Goal: Complete application form

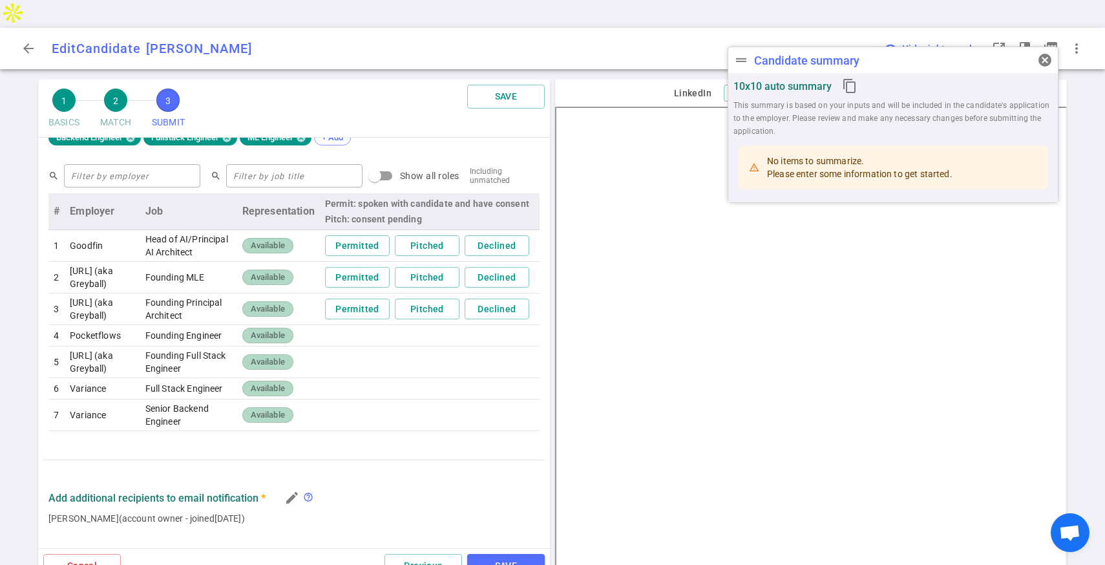
scroll to position [409, 0]
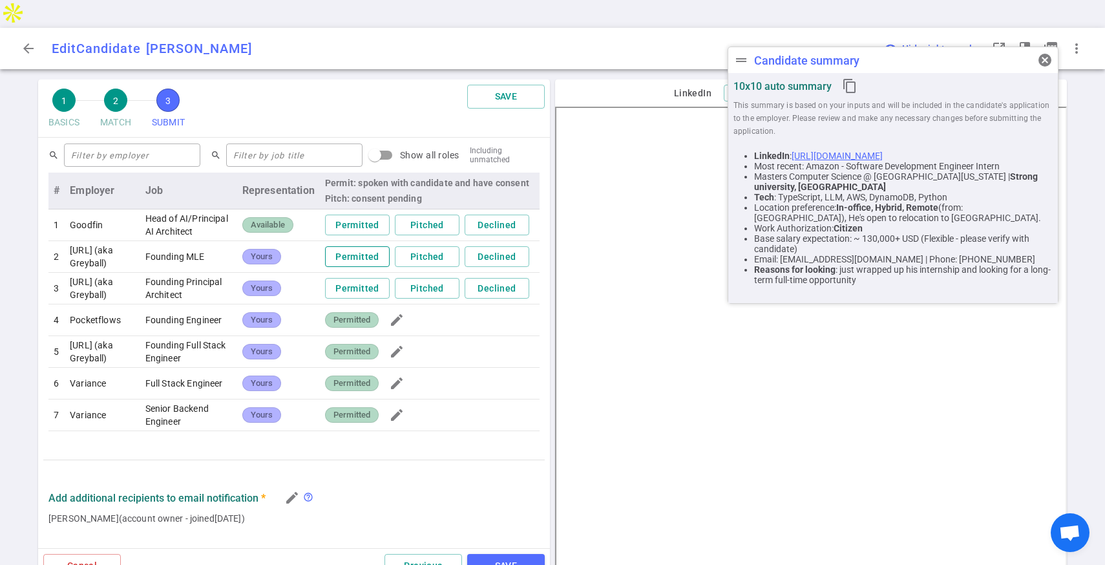
click at [375, 246] on button "Permitted" at bounding box center [357, 256] width 65 height 21
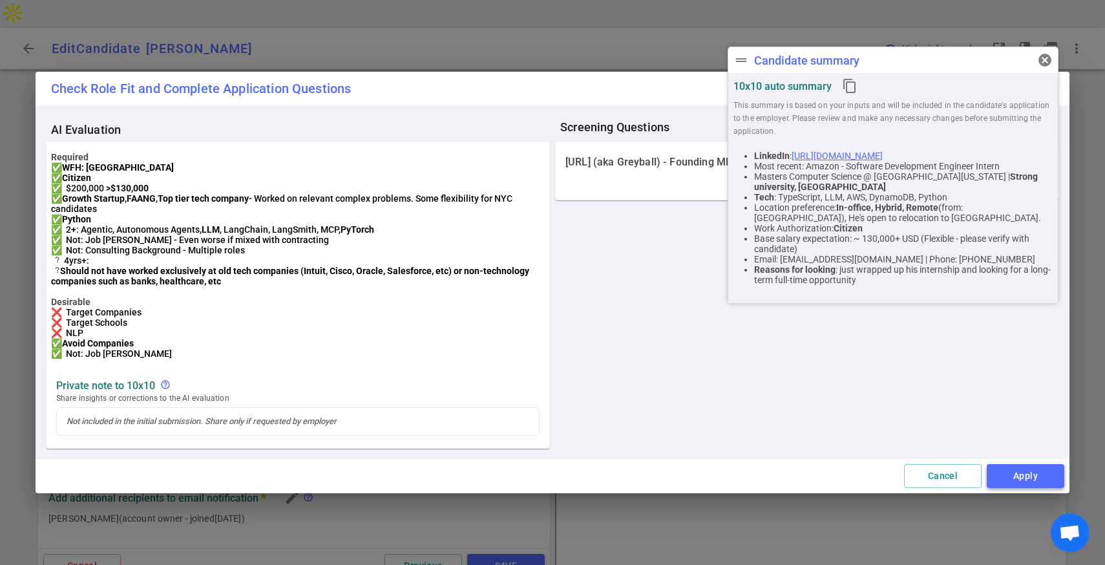
click at [1022, 488] on button "Apply" at bounding box center [1026, 476] width 78 height 24
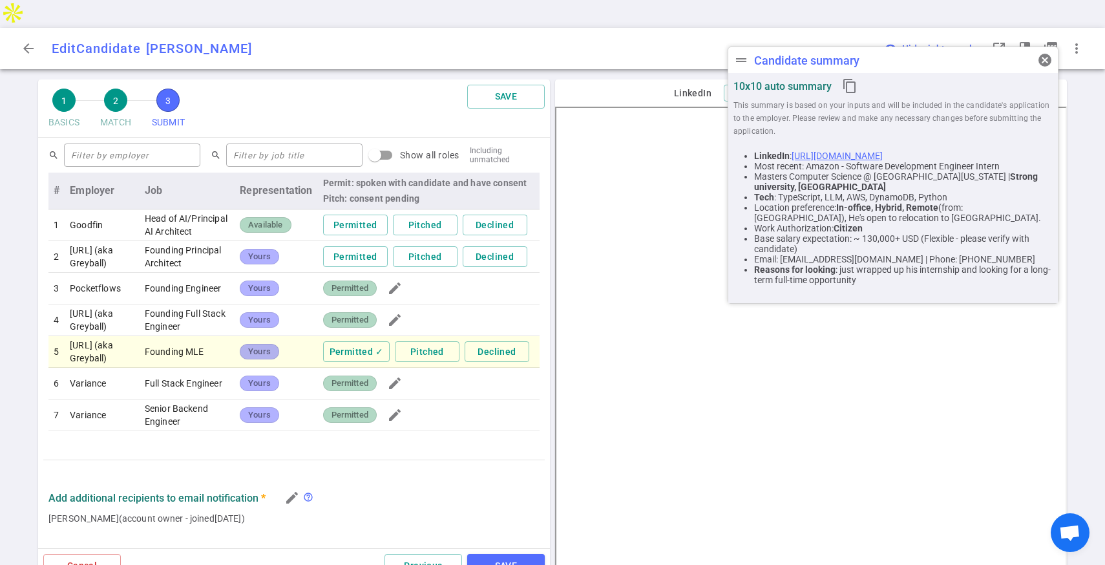
click at [364, 282] on span "Permitted" at bounding box center [349, 288] width 47 height 12
click at [503, 554] on button "SAVE" at bounding box center [506, 566] width 78 height 24
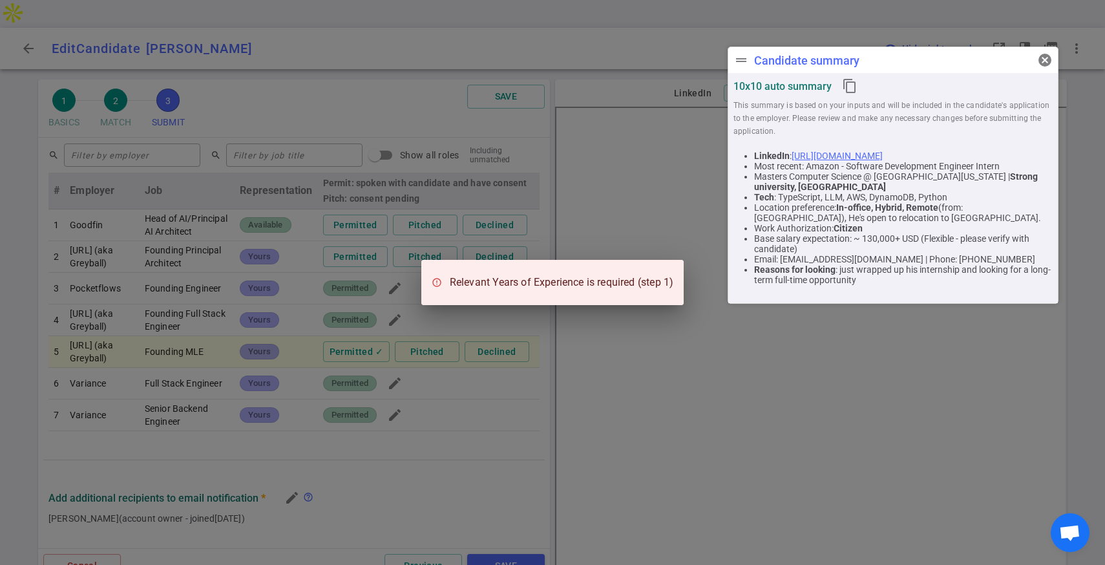
click at [499, 356] on div "Relevant Years of Experience is required (step 1)" at bounding box center [552, 282] width 1105 height 565
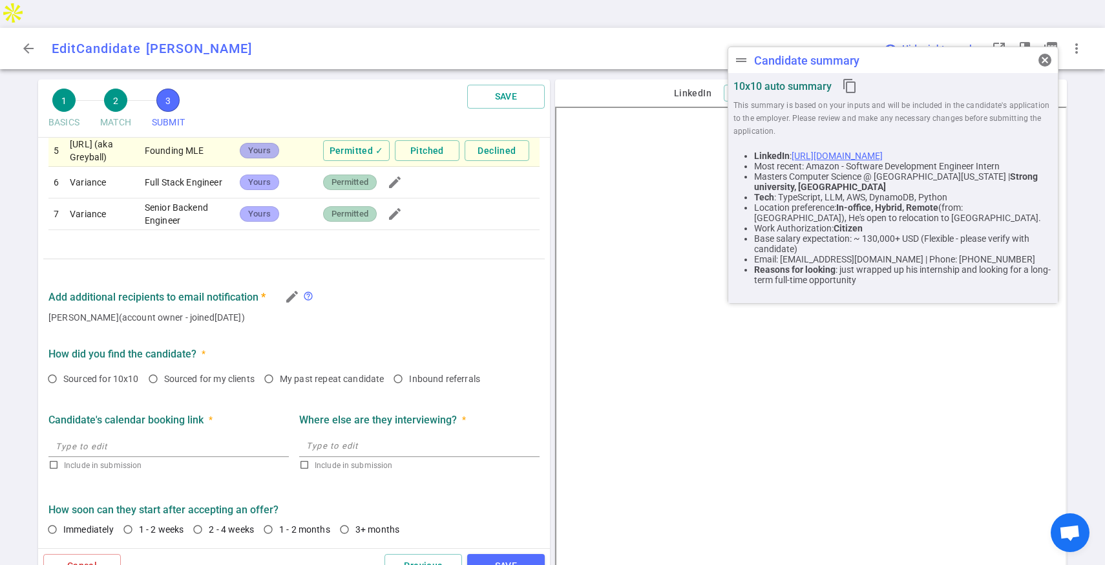
scroll to position [623, 0]
click at [155, 368] on input "Sourced for my clients" at bounding box center [153, 379] width 22 height 22
radio input "true"
click at [56, 518] on input "Immediately" at bounding box center [52, 529] width 22 height 22
radio input "true"
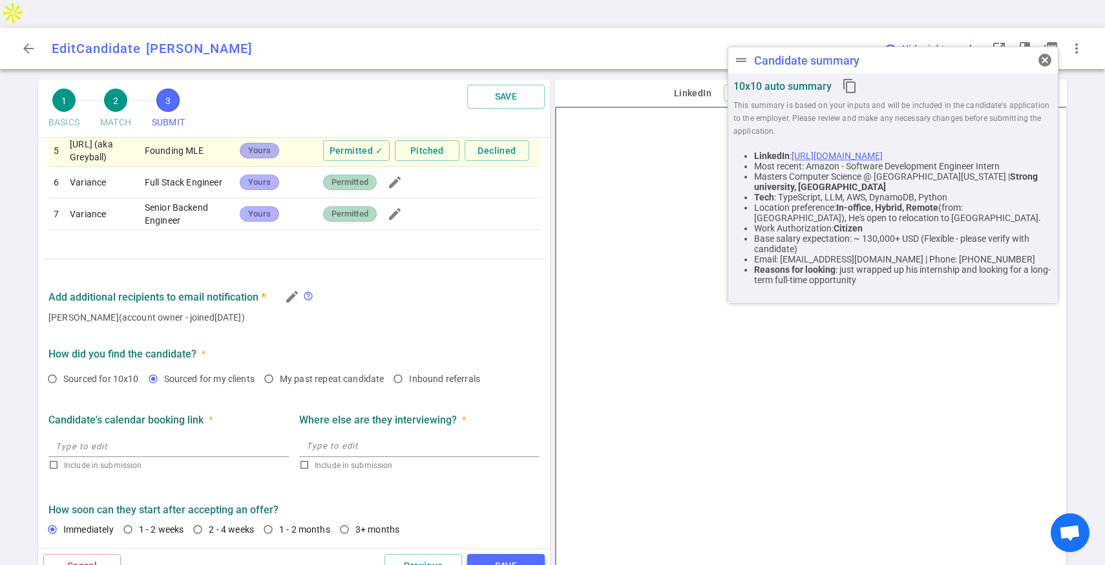
click at [501, 554] on button "SAVE" at bounding box center [506, 566] width 78 height 24
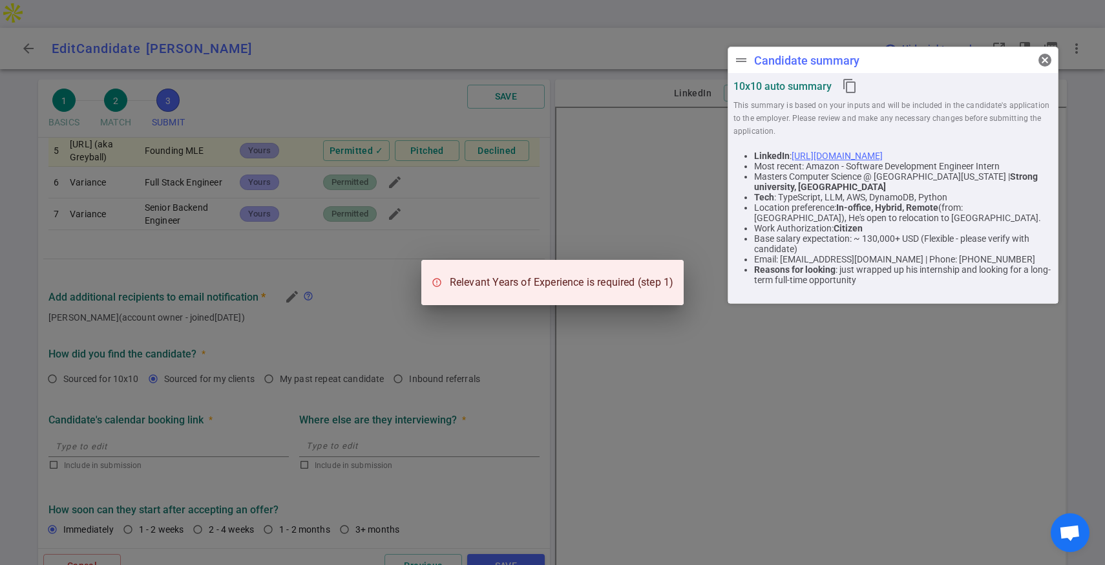
click at [487, 352] on div "Relevant Years of Experience is required (step 1)" at bounding box center [552, 282] width 1105 height 565
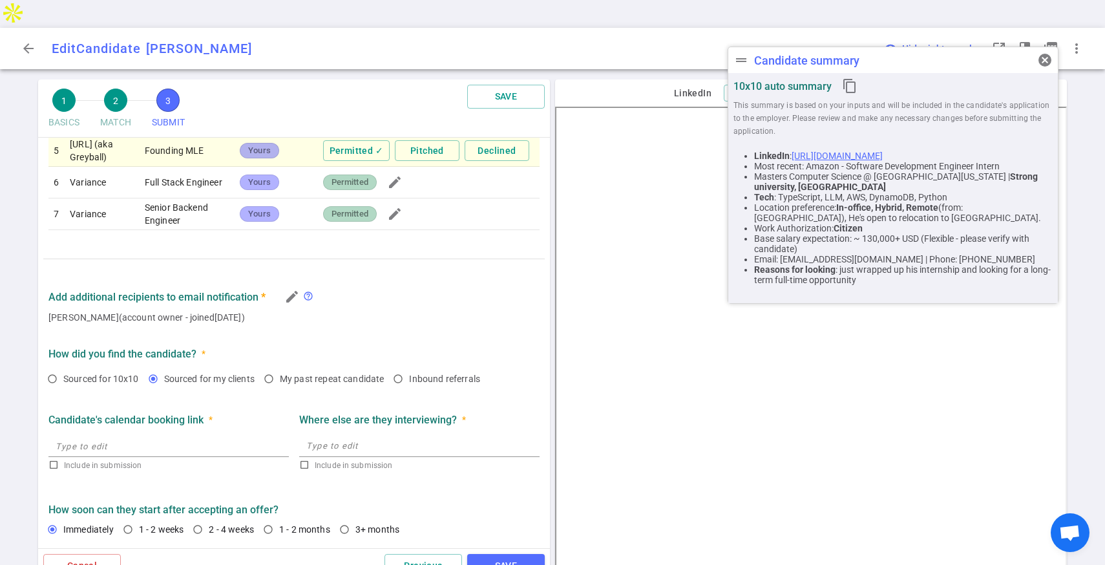
click at [427, 548] on div "Cancel Previous SAVE" at bounding box center [294, 565] width 512 height 35
click at [427, 554] on button "Previous" at bounding box center [424, 566] width 78 height 24
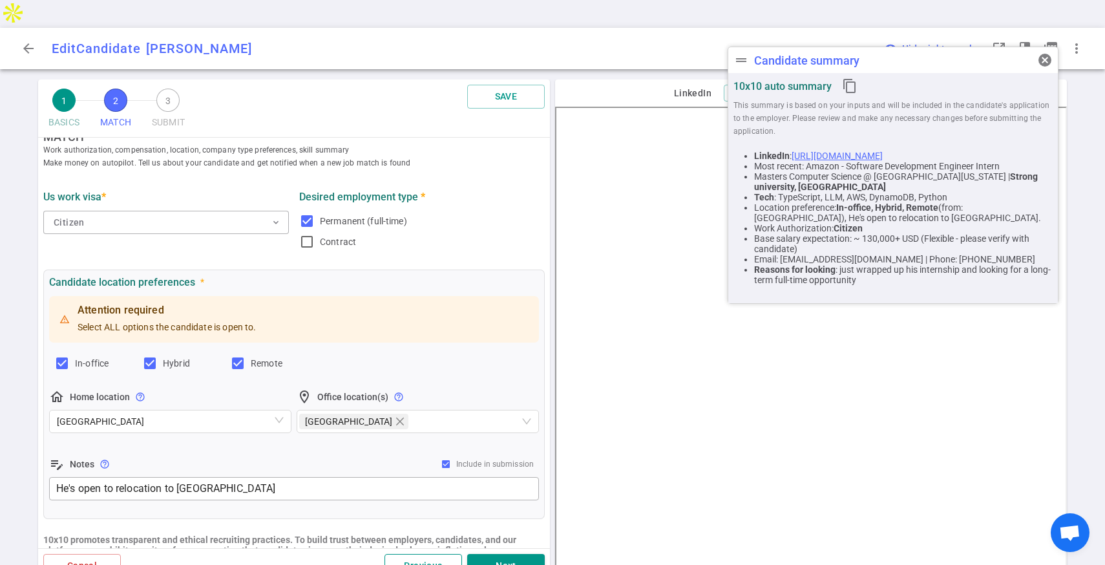
scroll to position [6, 0]
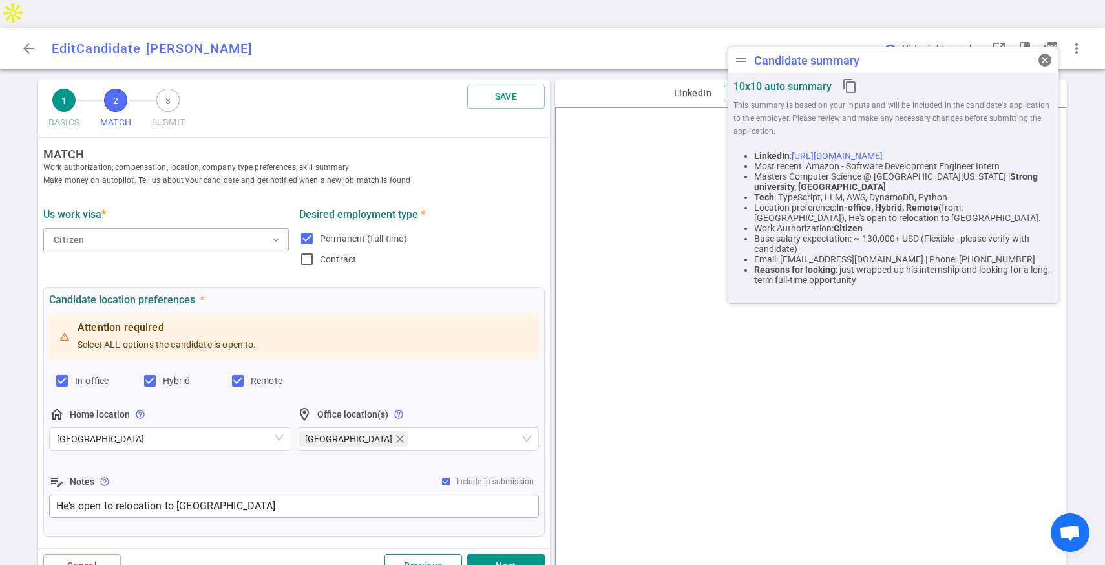
click at [427, 554] on button "Previous" at bounding box center [424, 566] width 78 height 24
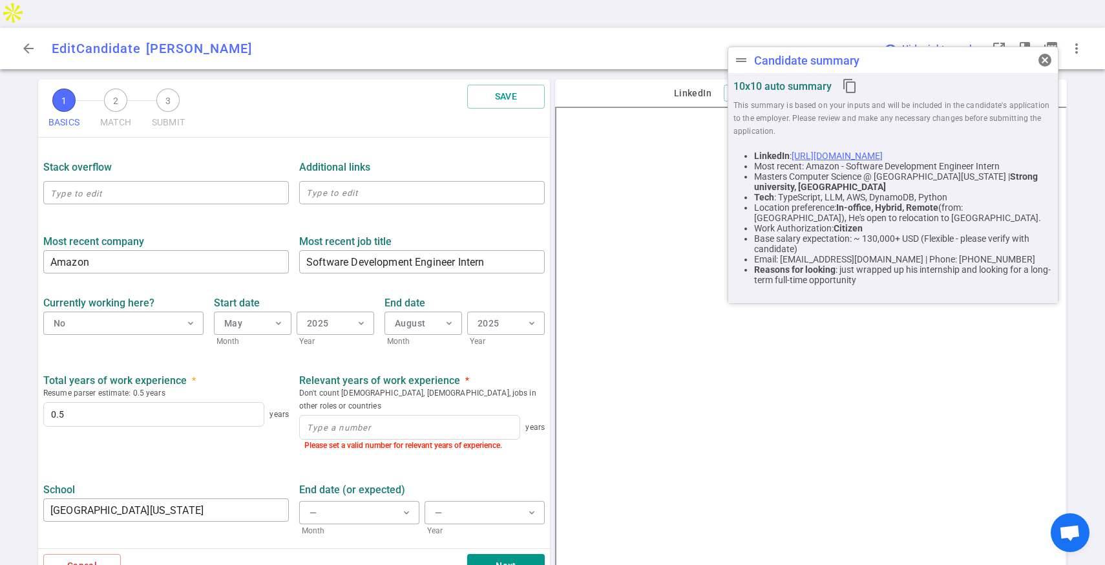
scroll to position [496, 0]
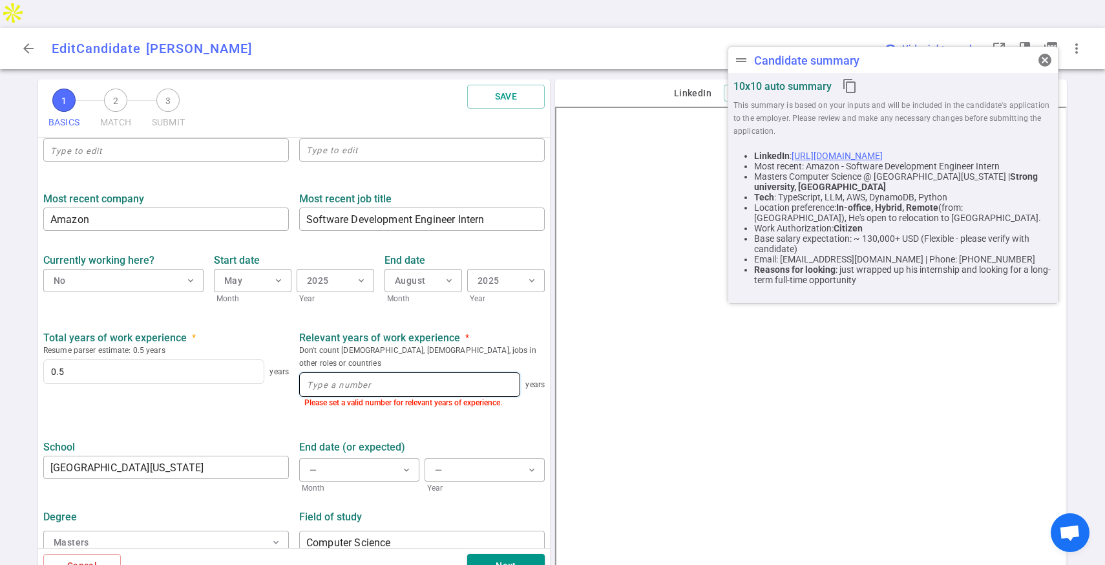
click at [388, 373] on input at bounding box center [410, 384] width 220 height 23
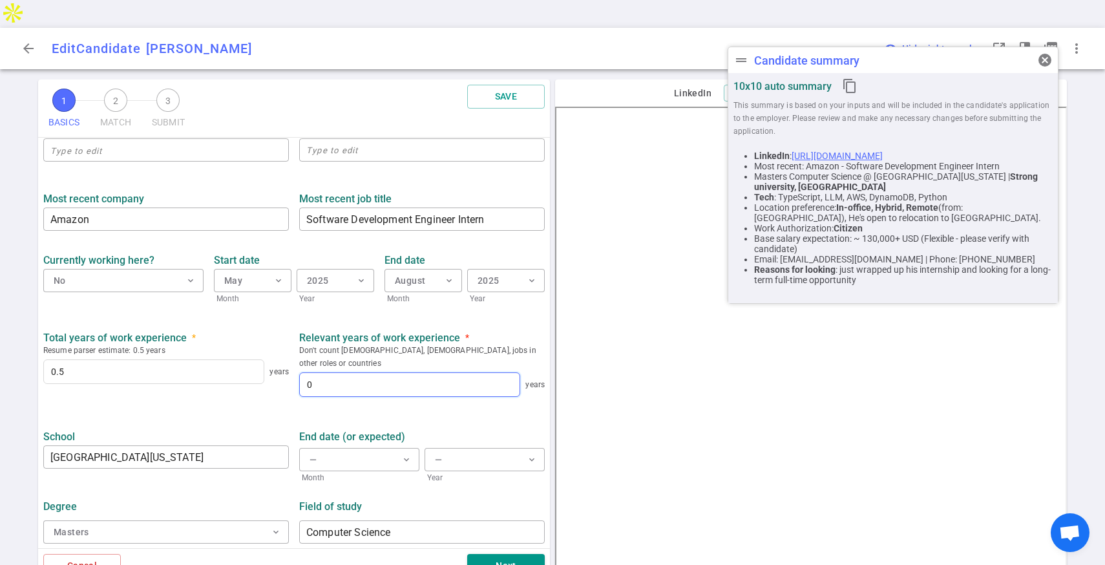
scroll to position [487, 0]
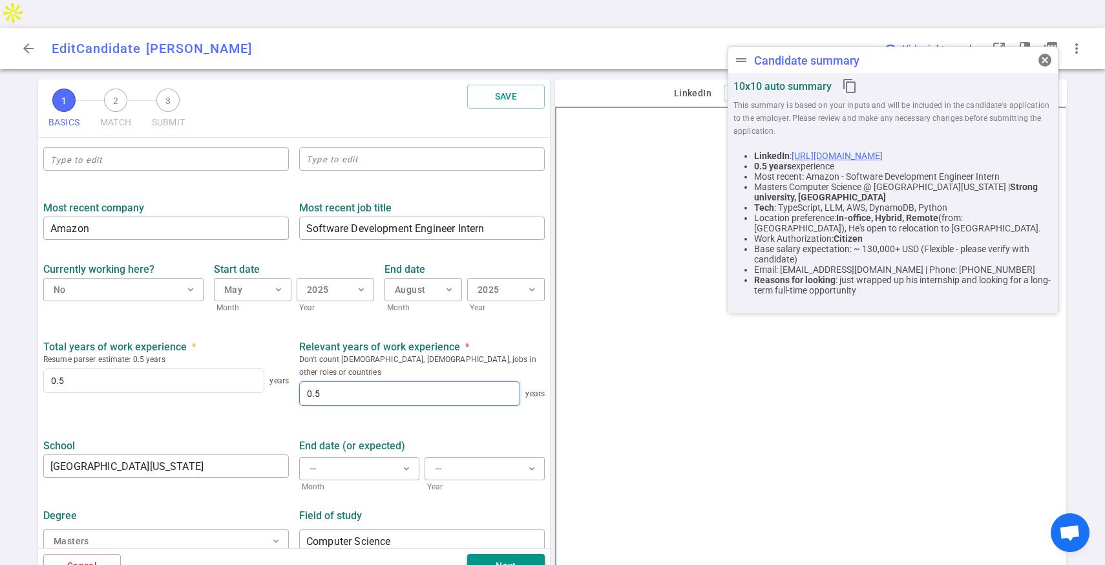
type input "0.5"
click at [498, 554] on button "Next" at bounding box center [506, 566] width 78 height 24
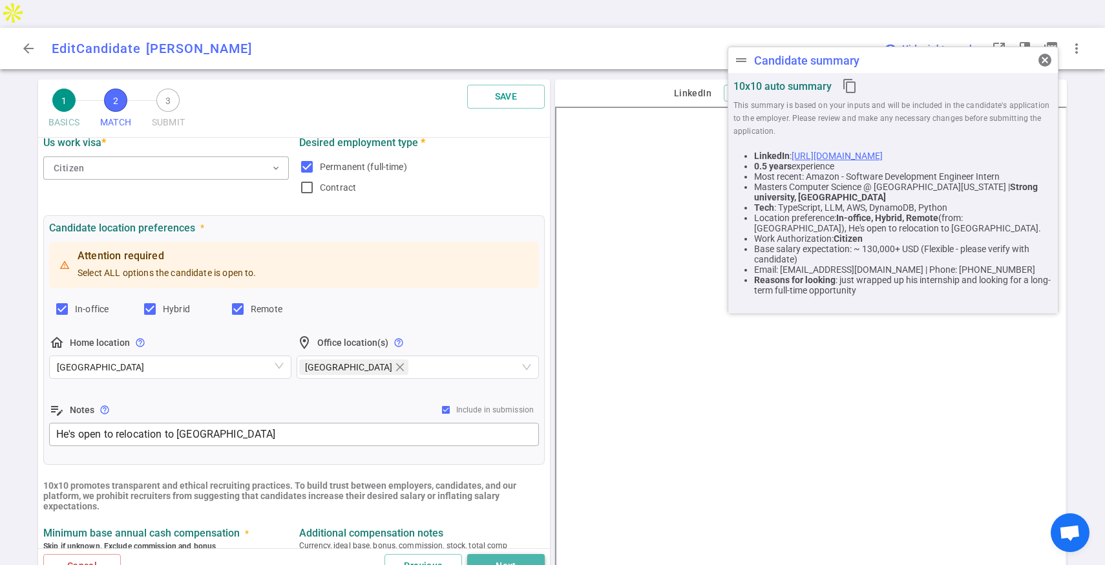
scroll to position [1, 0]
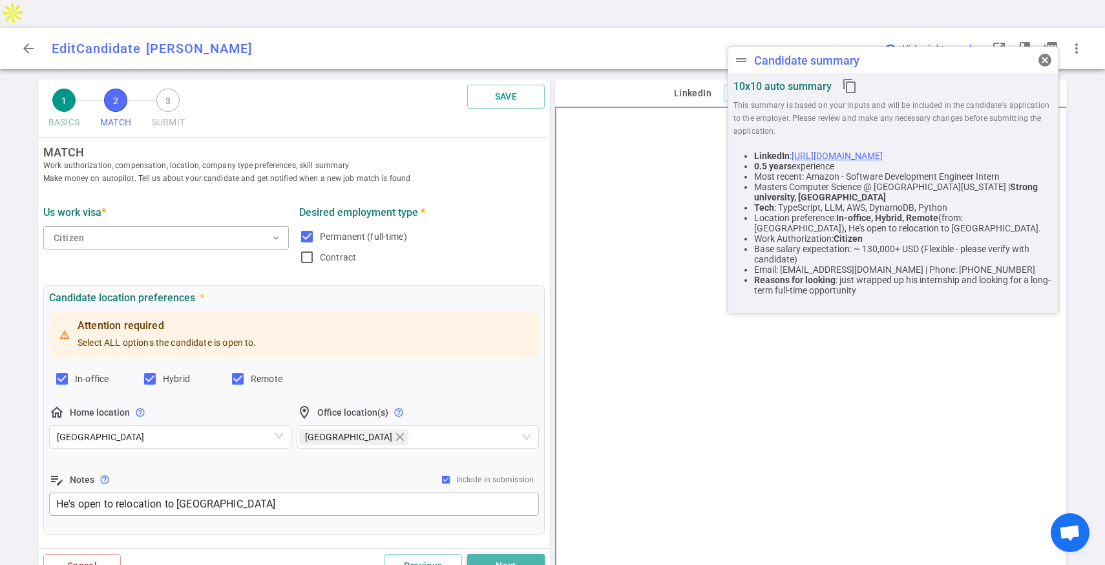
click at [498, 554] on button "Next" at bounding box center [506, 566] width 78 height 24
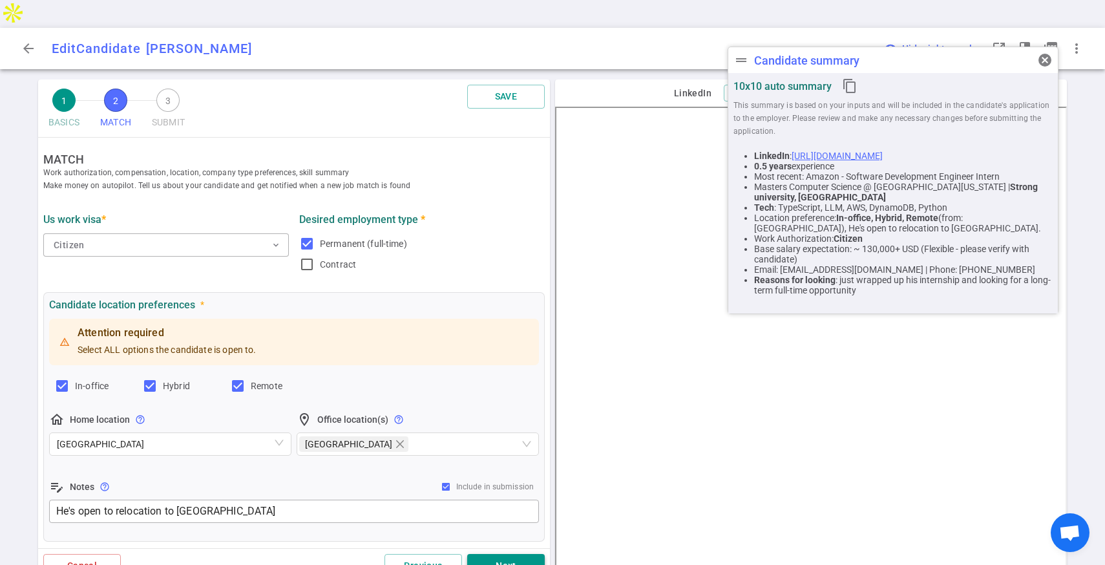
scroll to position [0, 0]
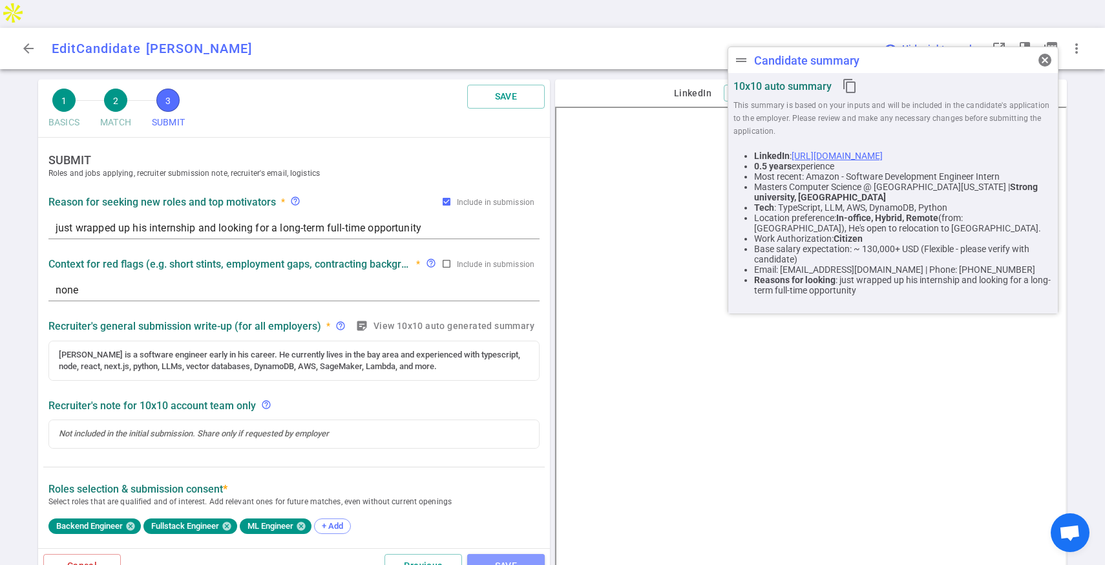
click at [498, 554] on button "SAVE" at bounding box center [506, 566] width 78 height 24
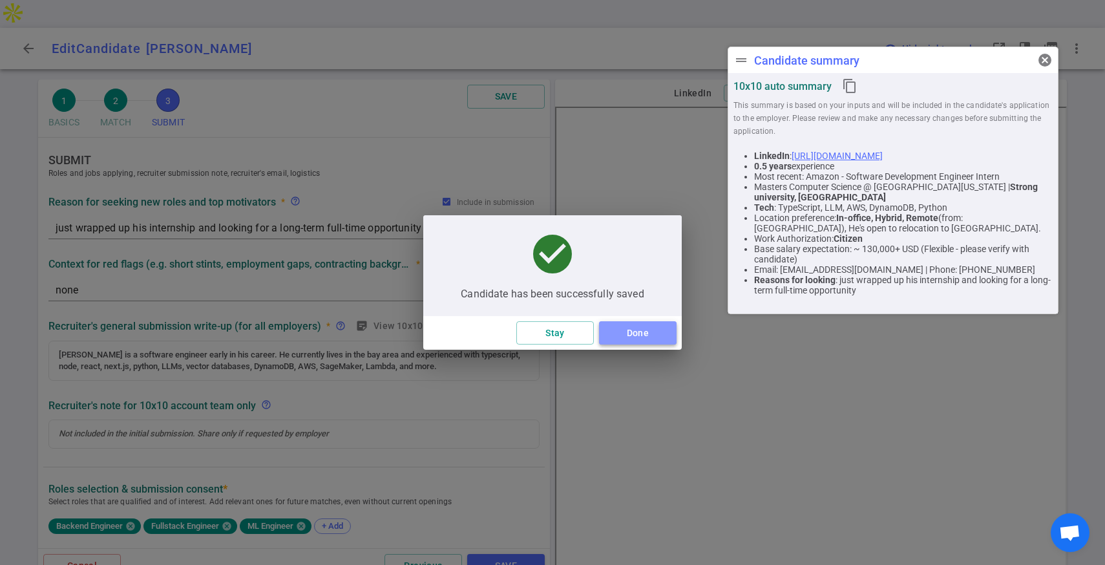
click at [641, 335] on button "Done" at bounding box center [638, 333] width 78 height 24
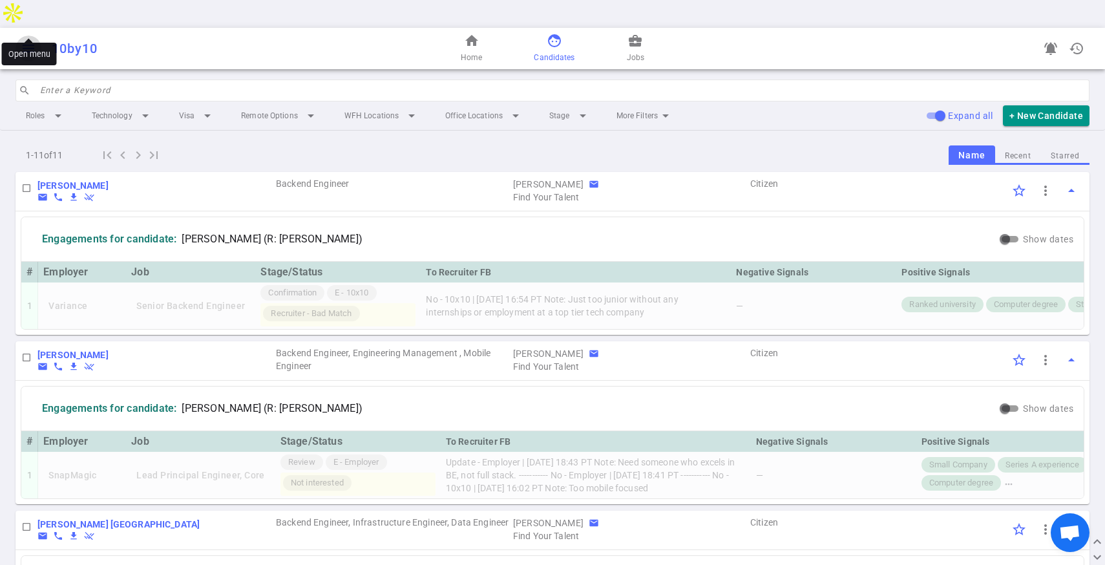
click at [26, 41] on span "menu" at bounding box center [29, 49] width 16 height 16
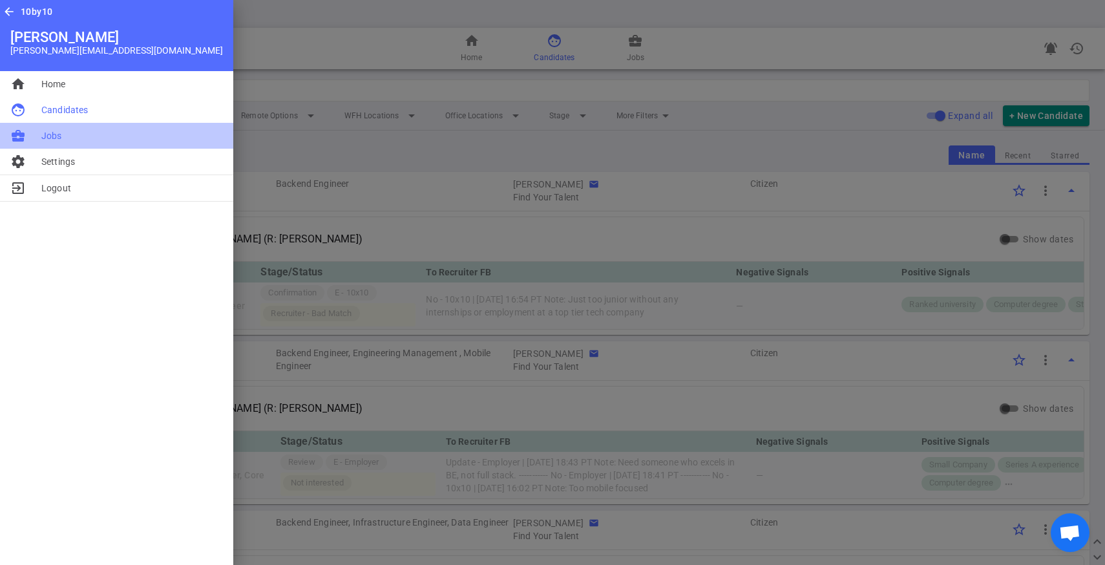
click at [85, 126] on li "business_center Jobs" at bounding box center [116, 136] width 233 height 26
